Goal: Task Accomplishment & Management: Use online tool/utility

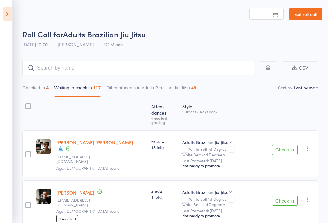
click at [8, 15] on icon at bounding box center [8, 13] width 10 height 13
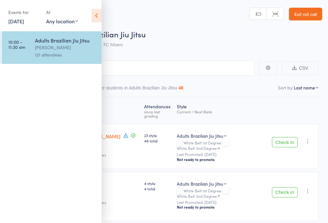
click at [12, 24] on link "[DATE]" at bounding box center [16, 21] width 16 height 7
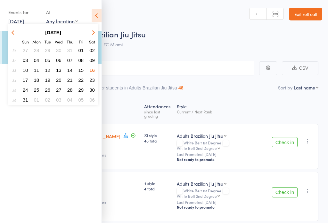
click at [34, 78] on span "18" at bounding box center [36, 79] width 5 height 5
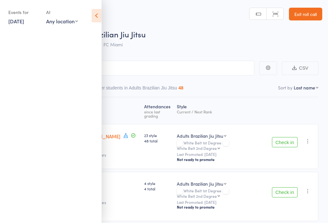
click at [84, 19] on div "Events for [DATE] D Aug, YYYY [DATE] Sun Mon Tue Wed Thu Fri Sat 31 27 28 29 30…" at bounding box center [50, 16] width 101 height 32
click at [93, 17] on icon at bounding box center [97, 15] width 10 height 13
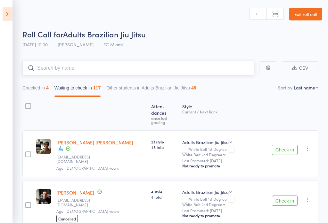
click at [52, 68] on input "search" at bounding box center [138, 68] width 232 height 15
click at [29, 39] on span "Roll Call for" at bounding box center [42, 34] width 41 height 11
click at [38, 43] on span "[DATE] 10:00" at bounding box center [34, 44] width 25 height 6
click at [39, 44] on span "[DATE] 10:00" at bounding box center [34, 44] width 25 height 6
click at [38, 44] on span "[DATE] 10:00" at bounding box center [34, 44] width 25 height 6
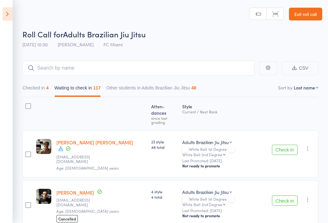
click at [33, 37] on span "Roll Call for" at bounding box center [42, 34] width 41 height 11
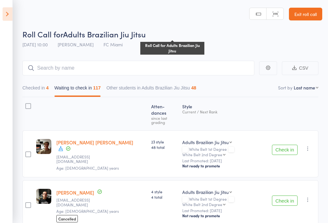
click at [47, 38] on span "Roll Call for" at bounding box center [42, 34] width 41 height 11
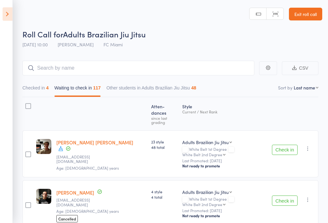
click at [4, 11] on icon at bounding box center [8, 13] width 10 height 13
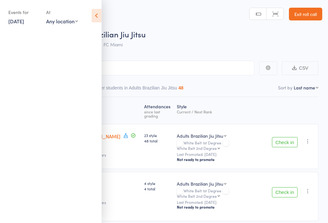
click at [24, 18] on link "[DATE]" at bounding box center [16, 21] width 16 height 7
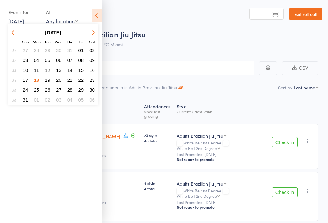
click at [34, 78] on span "18" at bounding box center [36, 79] width 5 height 5
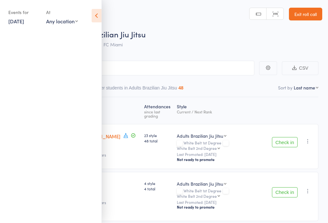
click at [92, 18] on icon at bounding box center [97, 15] width 10 height 13
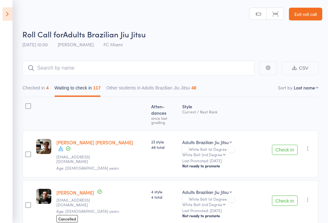
click at [11, 18] on icon at bounding box center [8, 13] width 10 height 13
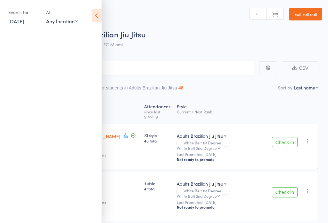
click at [23, 25] on link "[DATE]" at bounding box center [16, 21] width 16 height 7
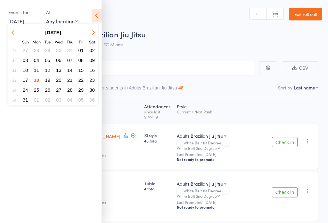
click at [36, 82] on span "18" at bounding box center [36, 79] width 5 height 5
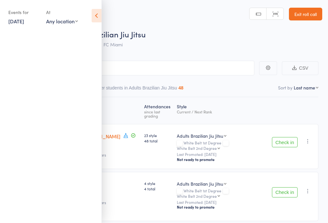
click at [20, 25] on link "[DATE]" at bounding box center [16, 21] width 16 height 7
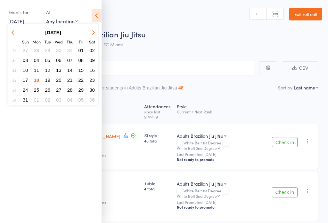
click at [98, 20] on icon at bounding box center [97, 15] width 10 height 13
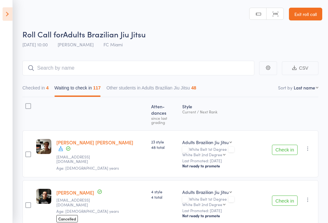
click at [306, 13] on link "Exit roll call" at bounding box center [305, 14] width 33 height 13
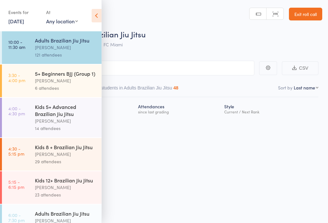
click at [50, 47] on div "[PERSON_NAME]" at bounding box center [65, 47] width 61 height 7
click at [50, 45] on div "[PERSON_NAME]" at bounding box center [65, 47] width 61 height 7
click at [93, 18] on icon at bounding box center [97, 15] width 10 height 13
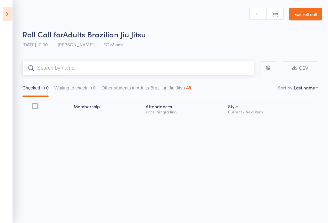
click at [42, 74] on input "search" at bounding box center [138, 68] width 232 height 15
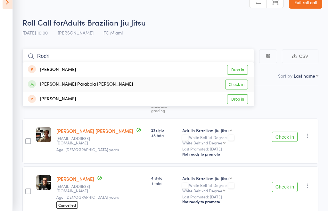
type input "Rodri"
click at [54, 93] on div "[PERSON_NAME] Parabola [PERSON_NAME]" at bounding box center [80, 96] width 105 height 7
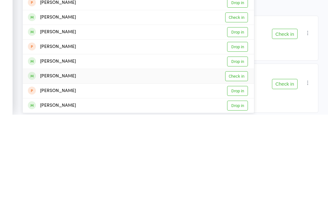
type input "thoma"
click at [53, 178] on div "Thomas Fogarty Check in" at bounding box center [138, 185] width 231 height 14
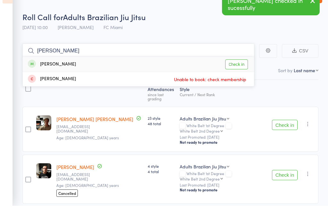
type input "gareth"
click at [47, 78] on div "[PERSON_NAME]" at bounding box center [52, 81] width 48 height 7
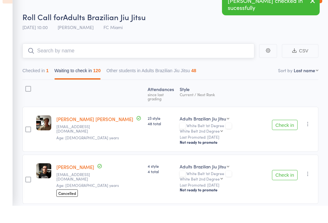
scroll to position [17, 0]
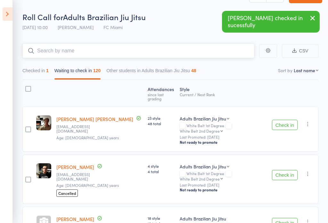
click at [41, 52] on input "search" at bounding box center [138, 51] width 232 height 15
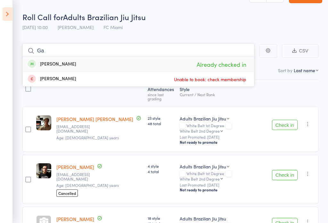
type input "G"
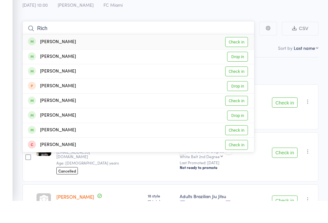
type input "Rich"
click at [51, 61] on div "[PERSON_NAME]" at bounding box center [52, 64] width 48 height 7
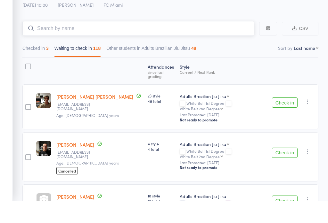
scroll to position [40, 0]
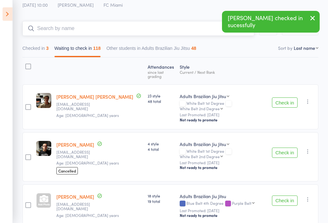
click at [40, 35] on input "search" at bounding box center [138, 28] width 232 height 15
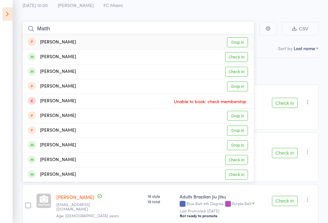
type input "Matth"
click at [45, 56] on div "[PERSON_NAME]" at bounding box center [52, 56] width 48 height 7
